Goal: Check status: Check status

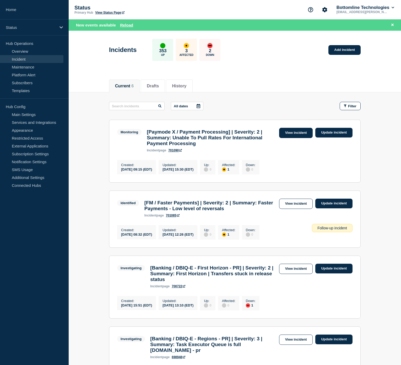
click at [292, 136] on link "View incident" at bounding box center [296, 133] width 34 height 10
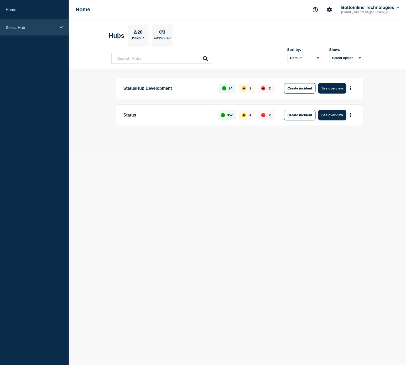
click at [31, 33] on div "Select Hub" at bounding box center [34, 27] width 69 height 16
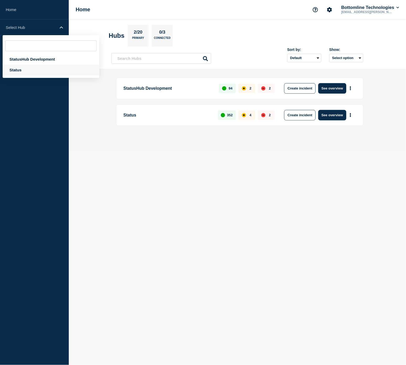
click at [17, 72] on div "Status" at bounding box center [51, 70] width 97 height 11
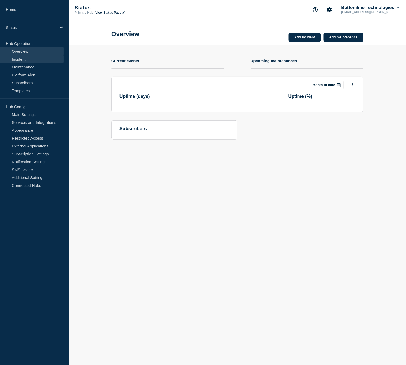
click at [20, 59] on link "Incident" at bounding box center [31, 59] width 63 height 8
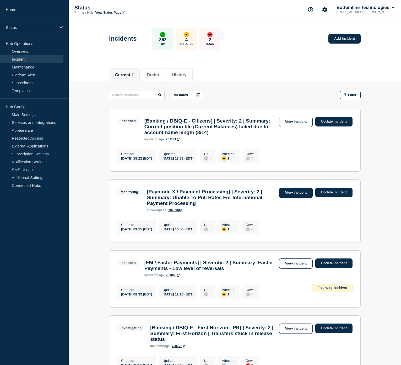
click at [298, 198] on link "View incident" at bounding box center [296, 193] width 34 height 10
